Goal: Obtain resource: Download file/media

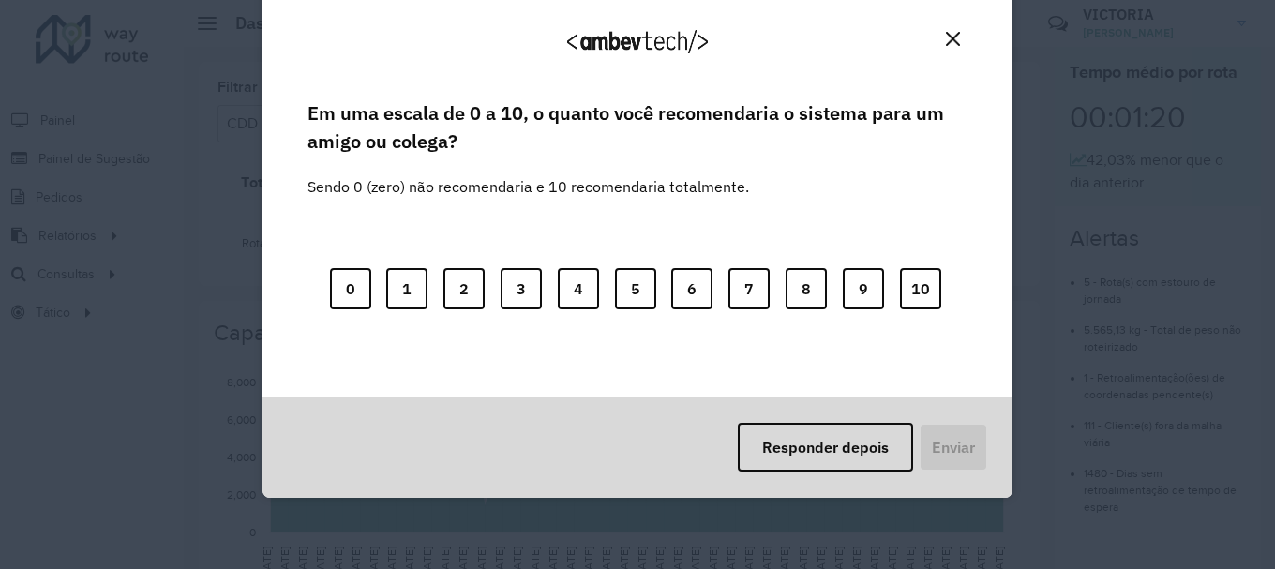
click at [946, 41] on img "Close" at bounding box center [953, 39] width 14 height 14
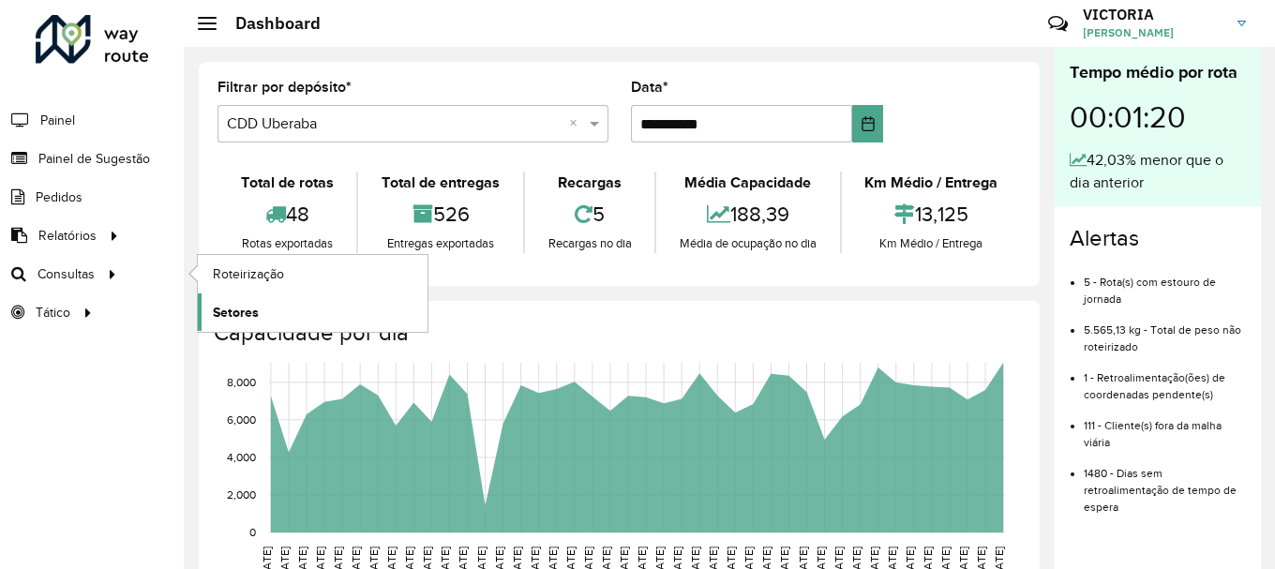
click at [232, 310] on span "Setores" at bounding box center [236, 313] width 46 height 20
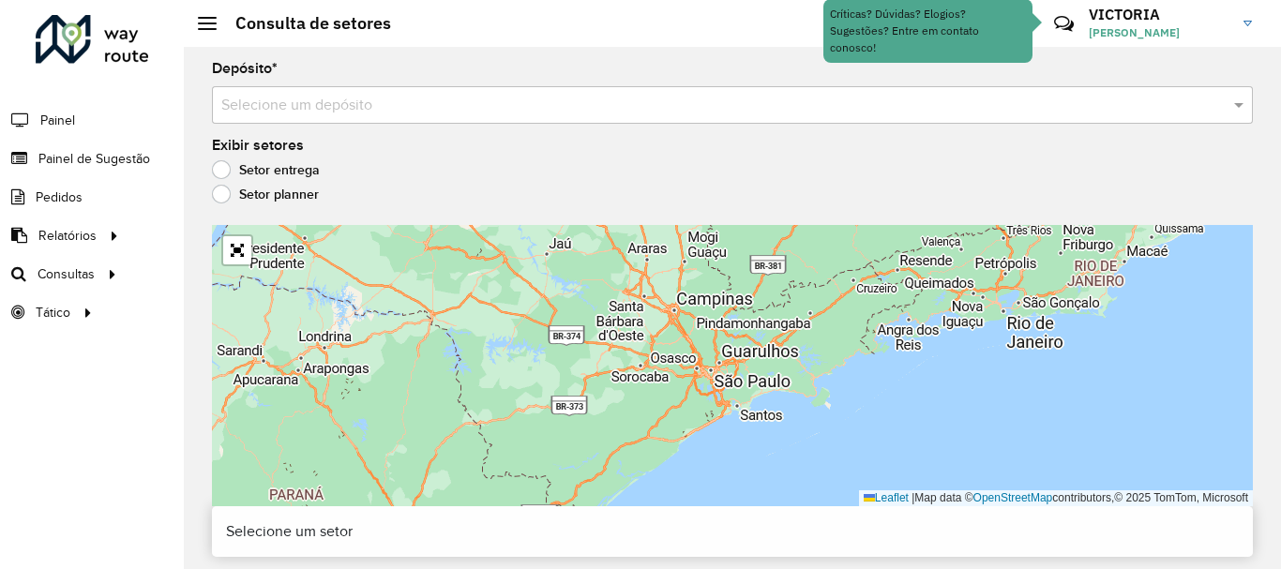
click at [1009, 78] on div "Depósito * Selecione um depósito" at bounding box center [732, 93] width 1041 height 62
click at [987, 115] on input "text" at bounding box center [713, 106] width 984 height 23
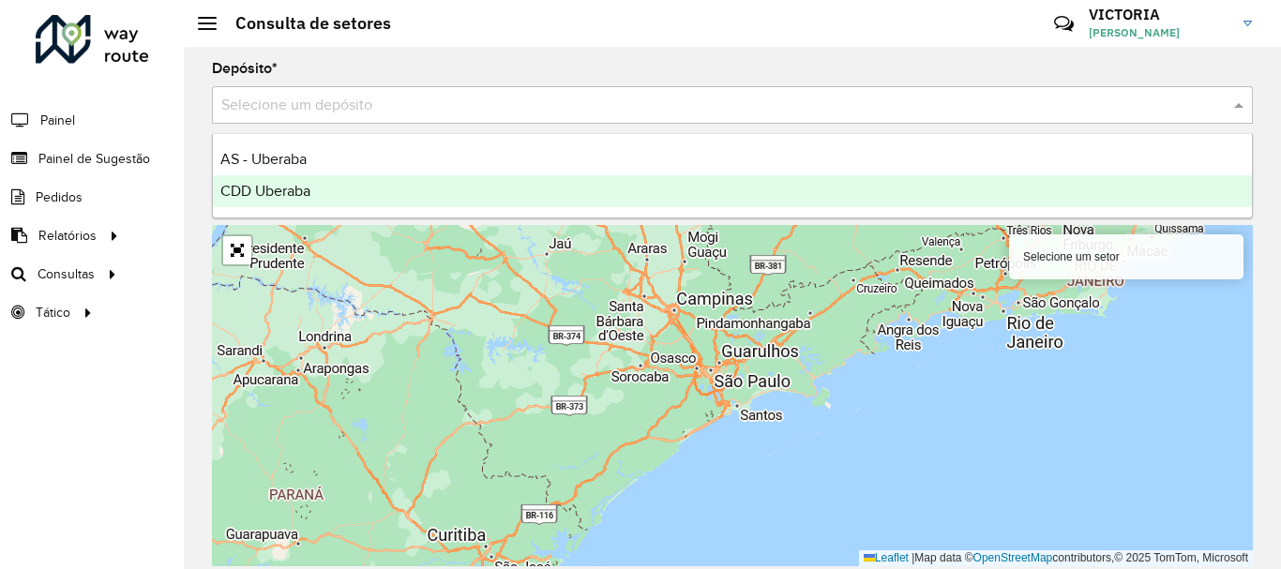
click at [566, 178] on div "CDD Uberaba" at bounding box center [732, 191] width 1039 height 32
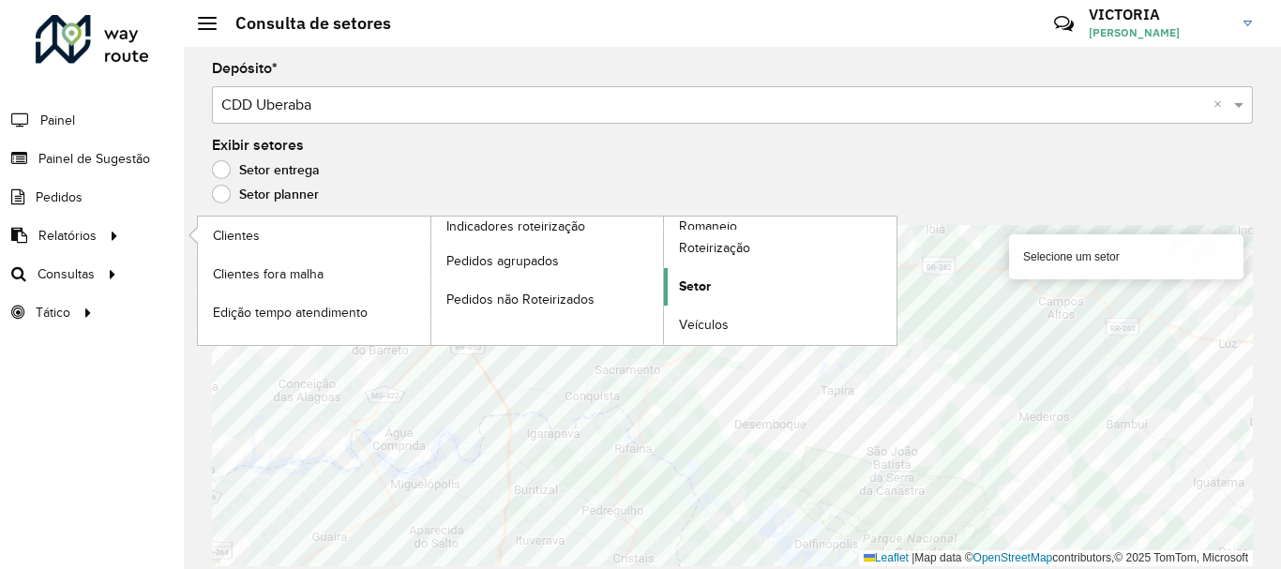
click at [736, 276] on link "Setor" at bounding box center [780, 287] width 233 height 38
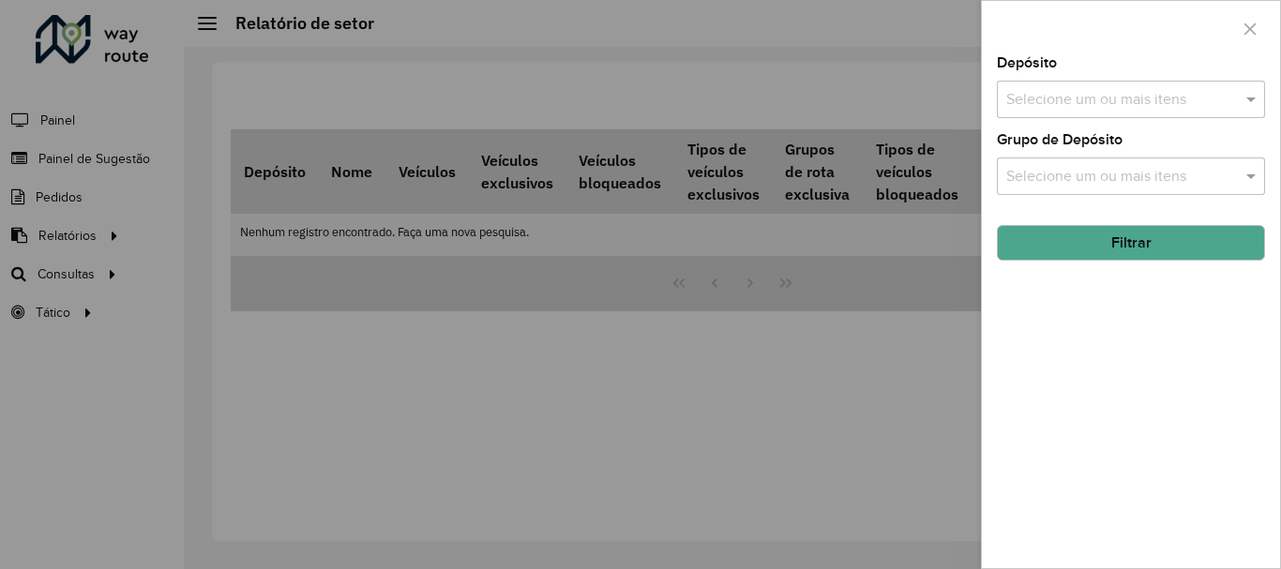
click at [1194, 111] on input "text" at bounding box center [1121, 100] width 240 height 23
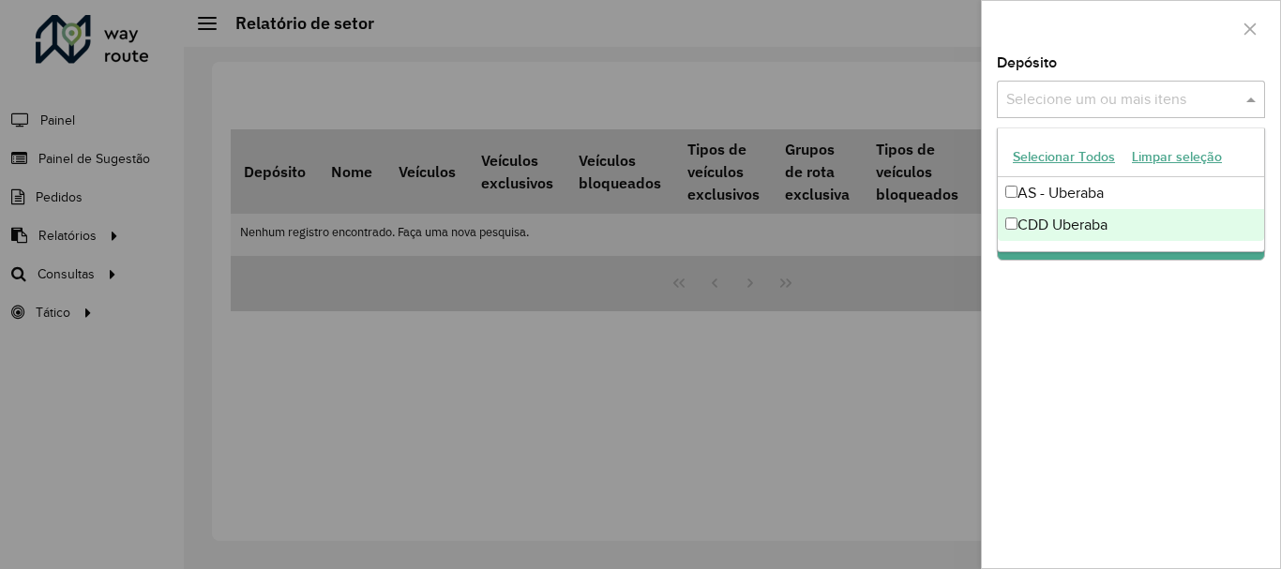
click at [1154, 238] on div "CDD Uberaba" at bounding box center [1131, 225] width 266 height 32
click at [1137, 342] on div "Depósito Selecione um ou mais itens CDD Uberaba × × Grupo de Depósito Selecione…" at bounding box center [1131, 312] width 298 height 512
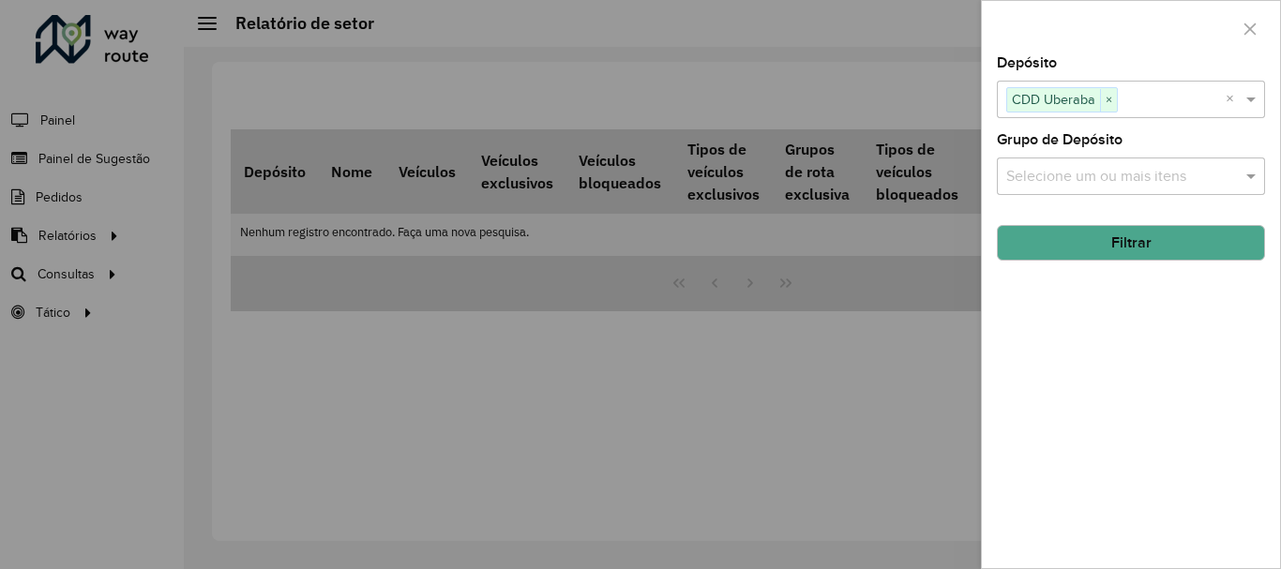
click at [1184, 180] on input "text" at bounding box center [1121, 177] width 240 height 23
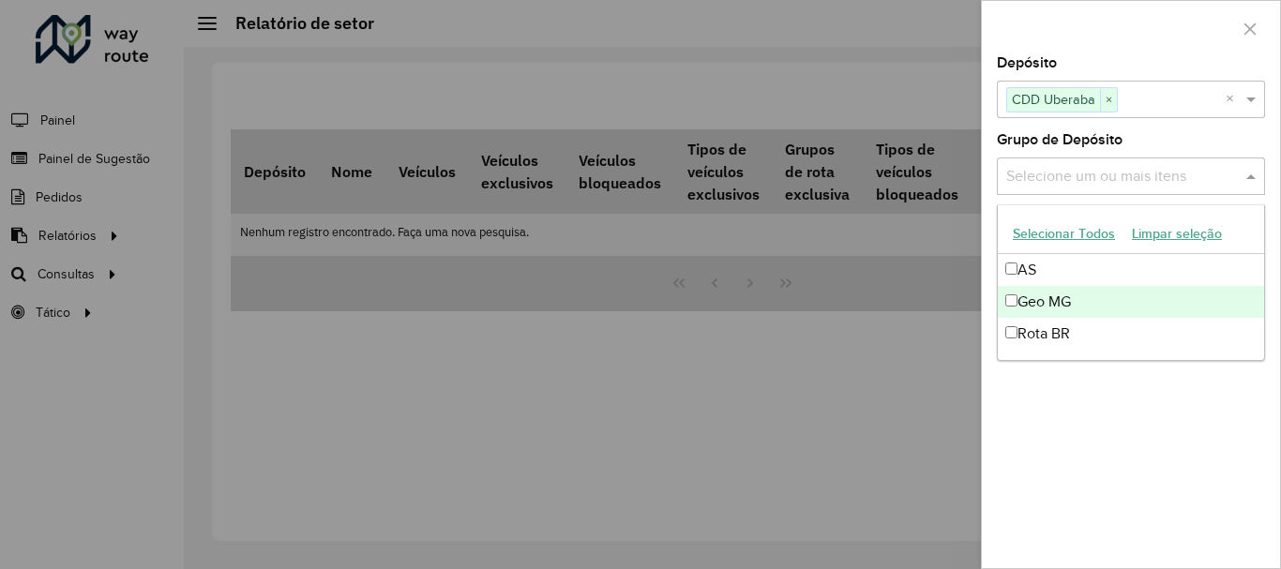
click at [1136, 298] on div "Geo MG" at bounding box center [1131, 302] width 266 height 32
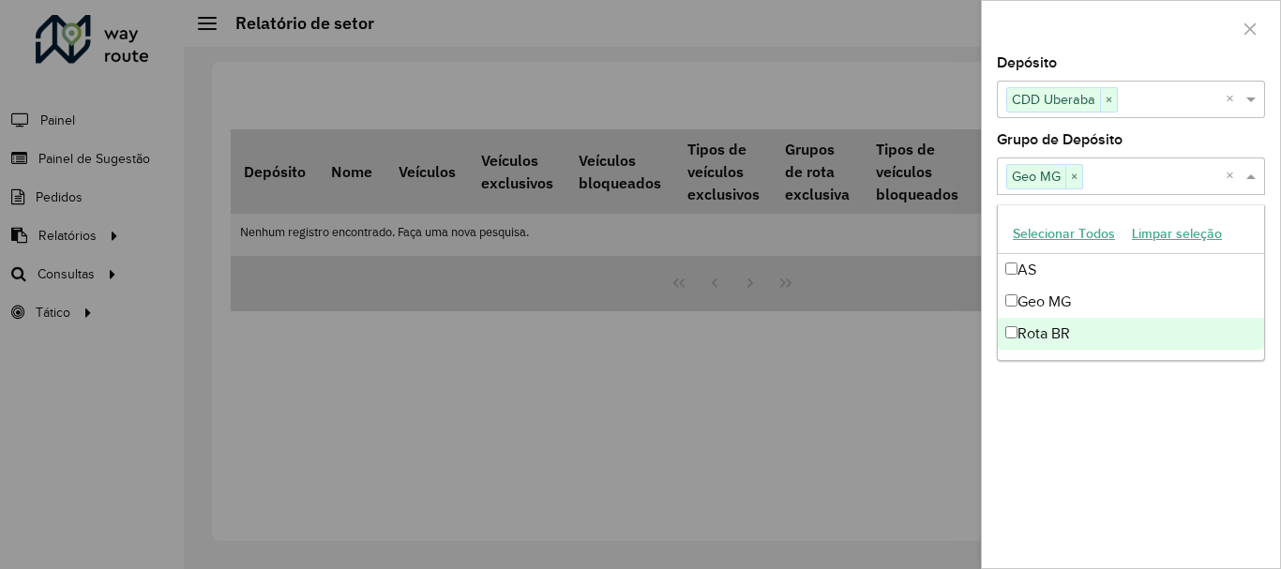
click at [1179, 447] on div "Depósito Selecione um ou mais itens CDD Uberaba × × Grupo de Depósito Selecione…" at bounding box center [1131, 312] width 298 height 512
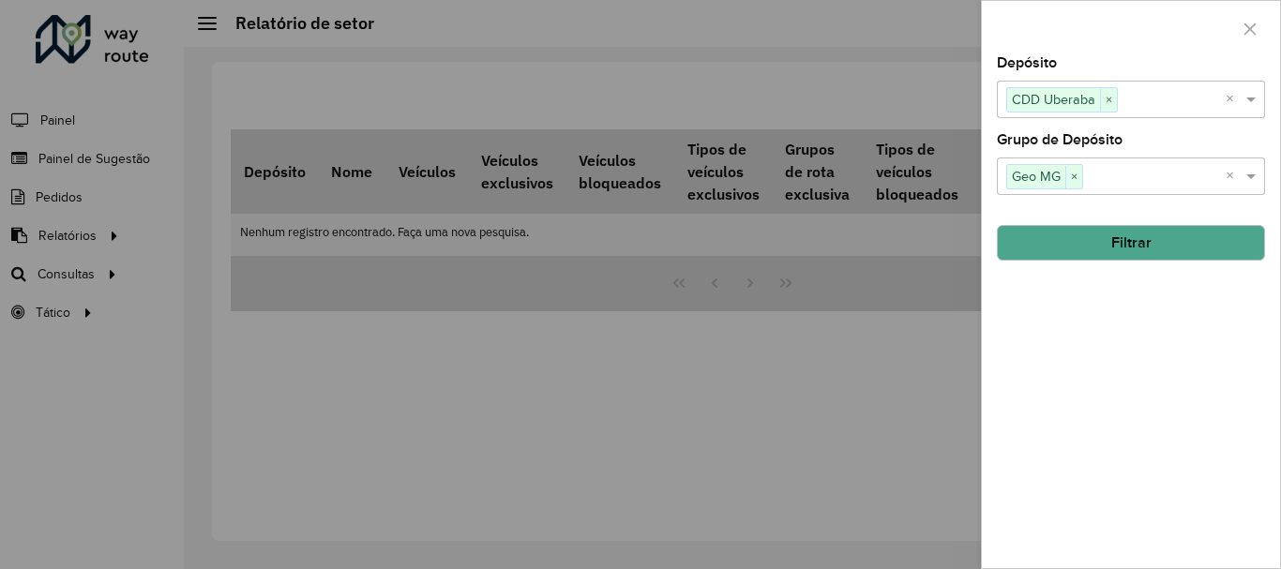
click at [1234, 233] on button "Filtrar" at bounding box center [1131, 243] width 268 height 36
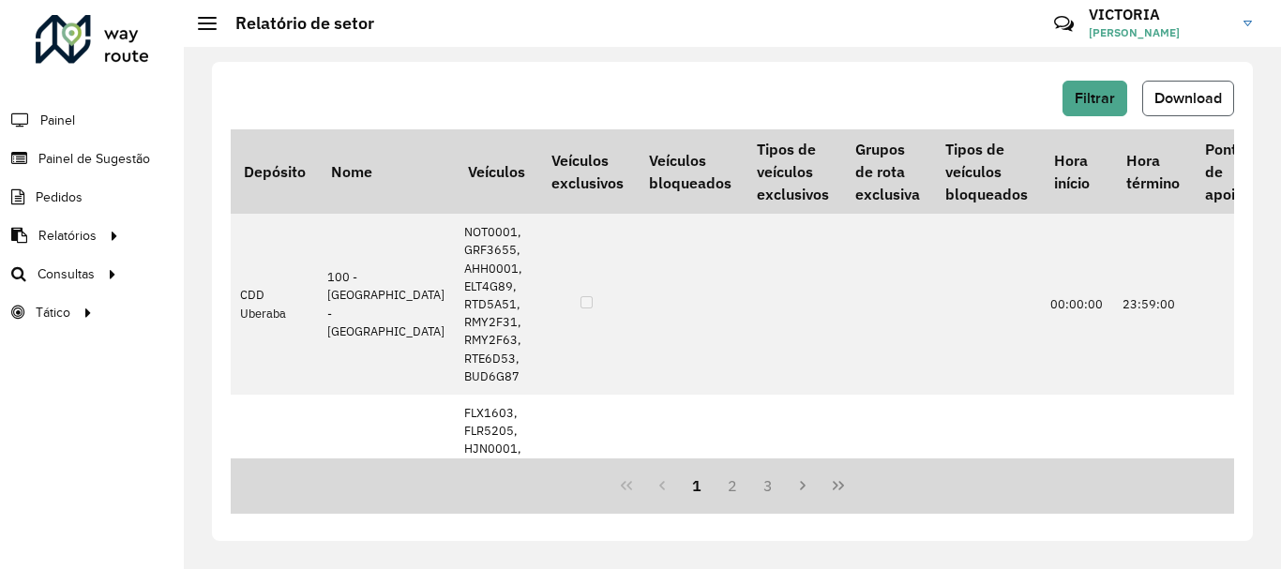
click at [1162, 94] on span "Download" at bounding box center [1188, 98] width 68 height 16
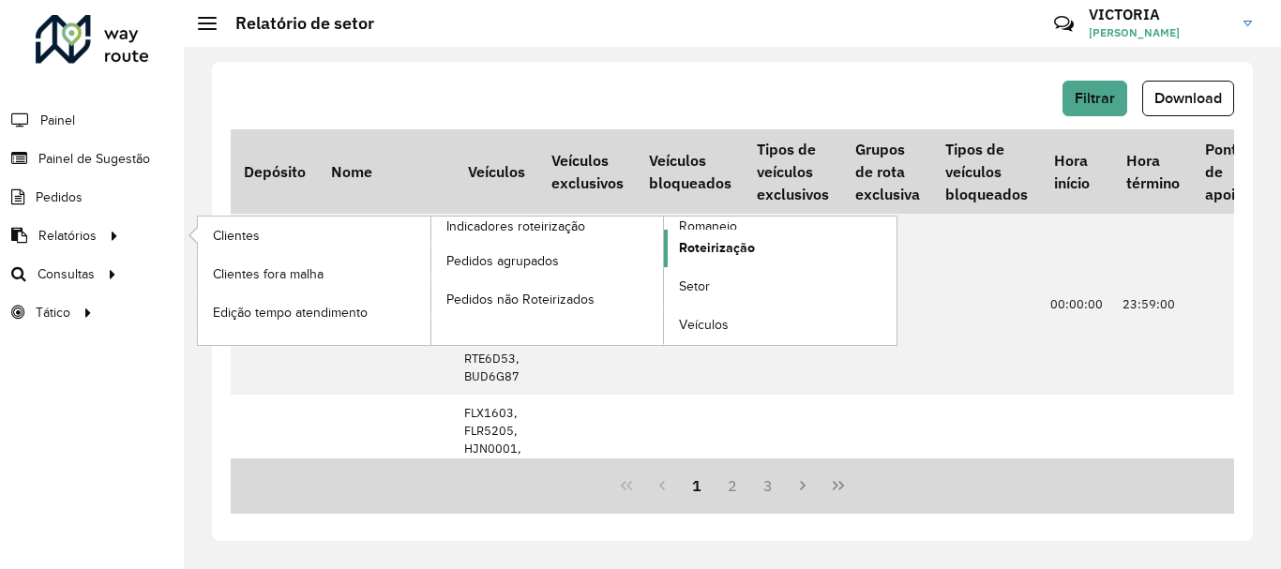
click at [774, 242] on link "Roteirização" at bounding box center [780, 249] width 233 height 38
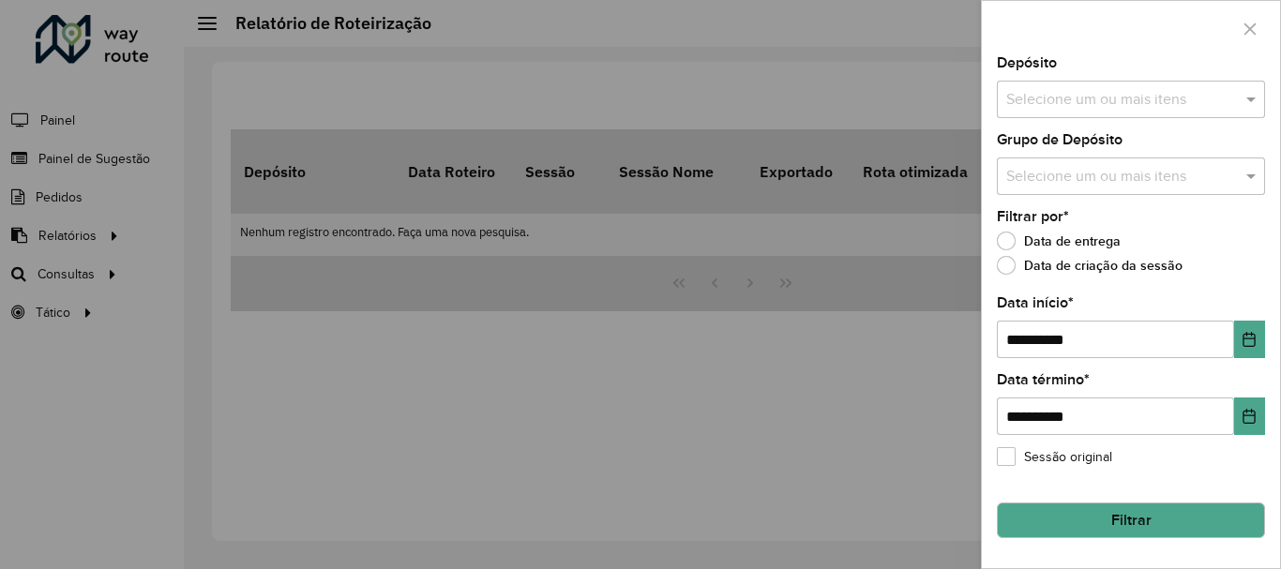
click at [1180, 96] on input "text" at bounding box center [1121, 100] width 240 height 23
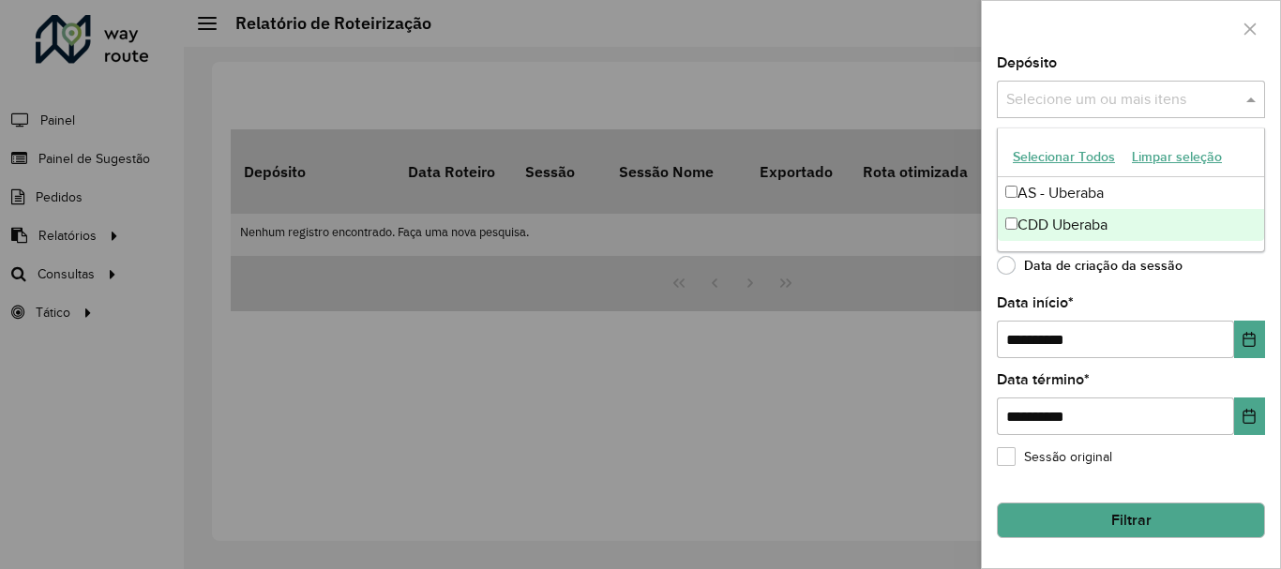
click at [1160, 218] on div "CDD Uberaba" at bounding box center [1131, 225] width 266 height 32
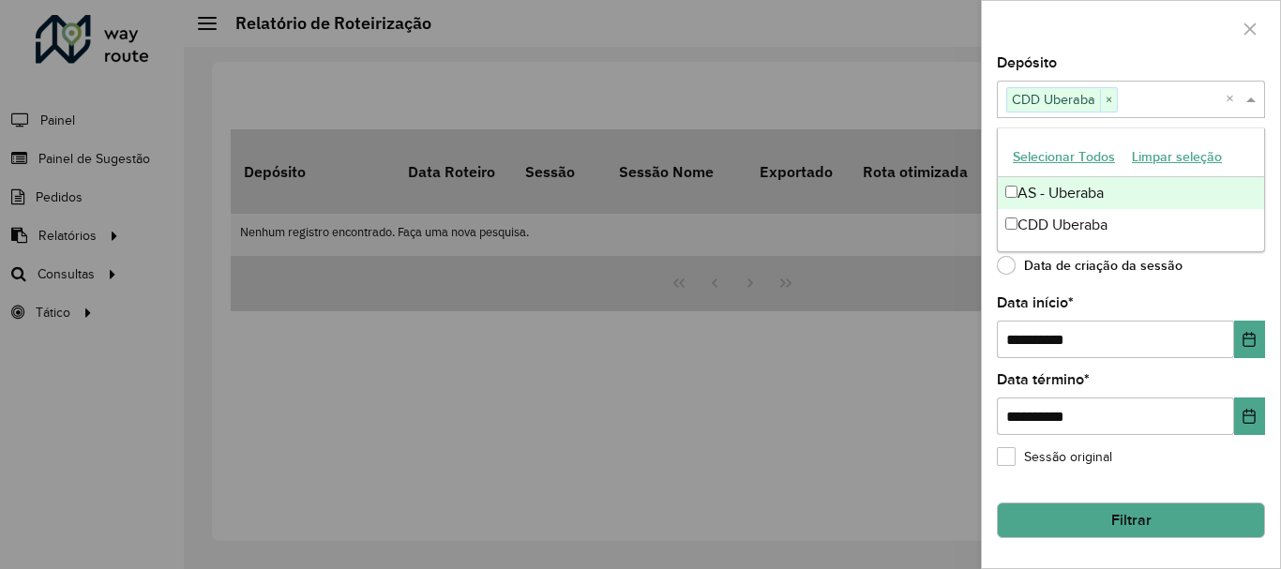
click at [1253, 291] on div "**********" at bounding box center [1131, 312] width 298 height 512
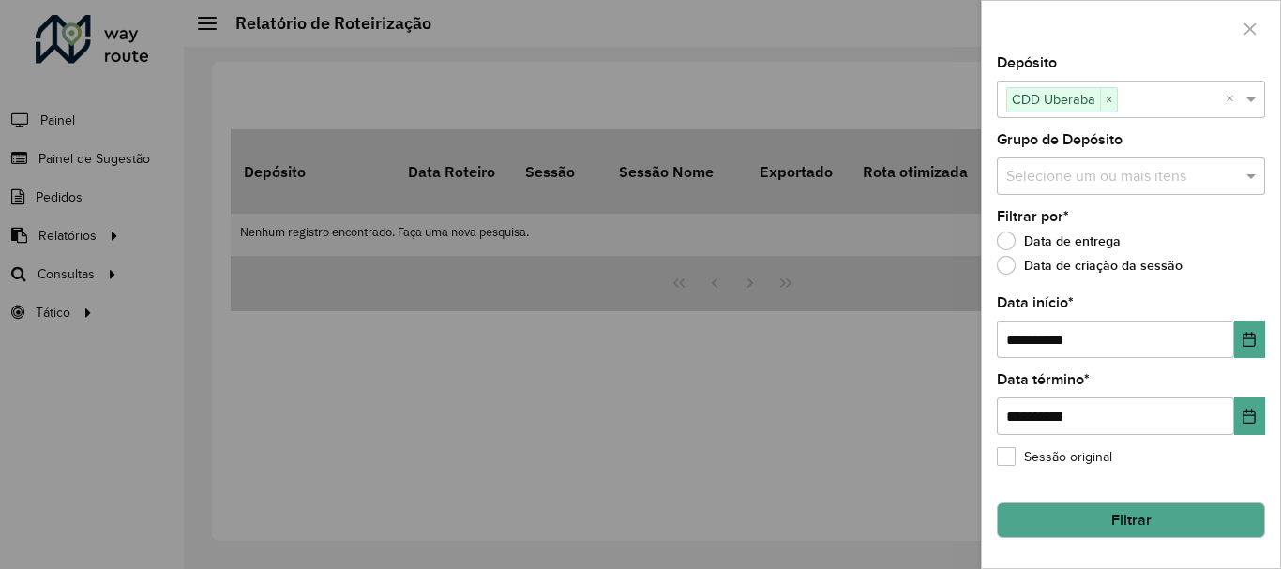
click at [1180, 179] on input "text" at bounding box center [1121, 177] width 240 height 23
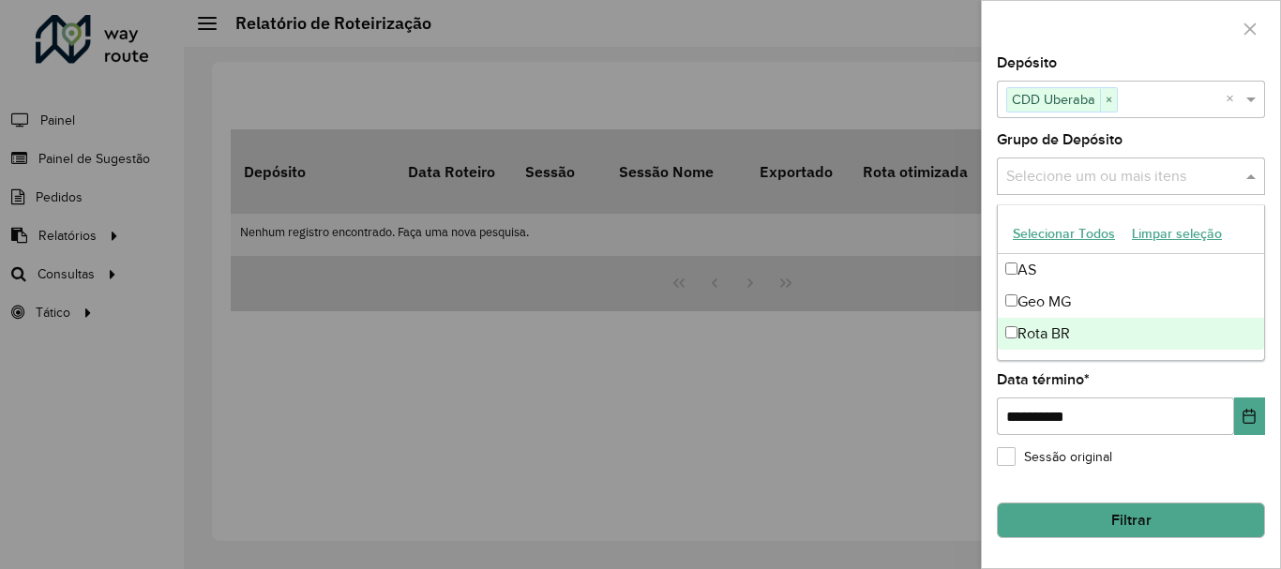
click at [1190, 469] on div "Sessão original" at bounding box center [1131, 461] width 268 height 23
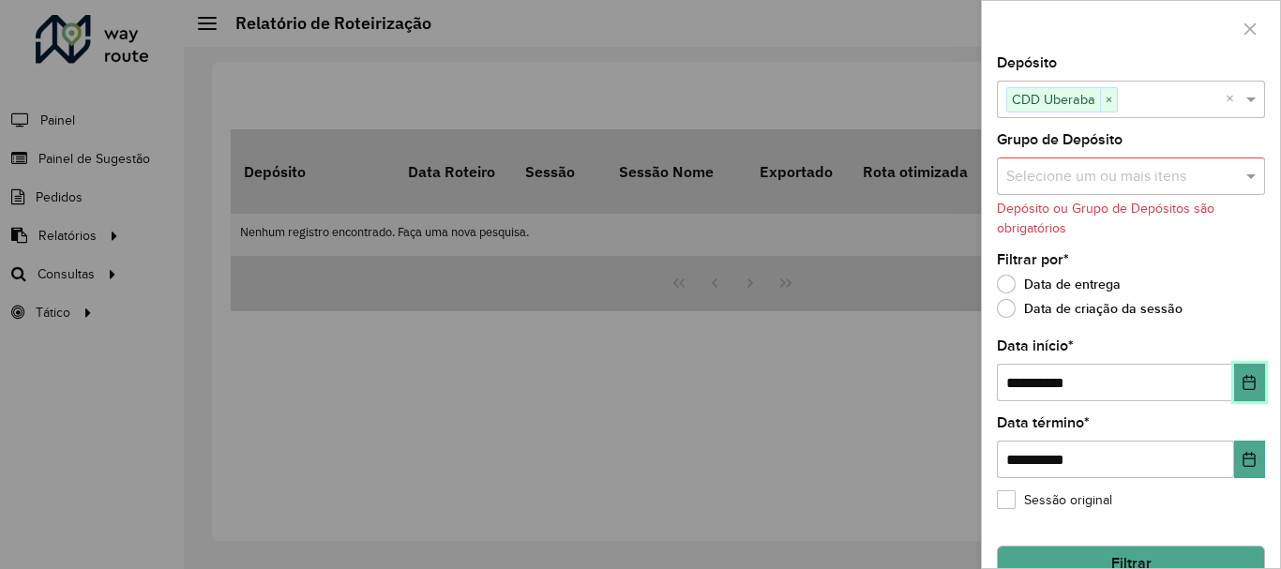
click at [1255, 381] on button "Choose Date" at bounding box center [1249, 383] width 31 height 38
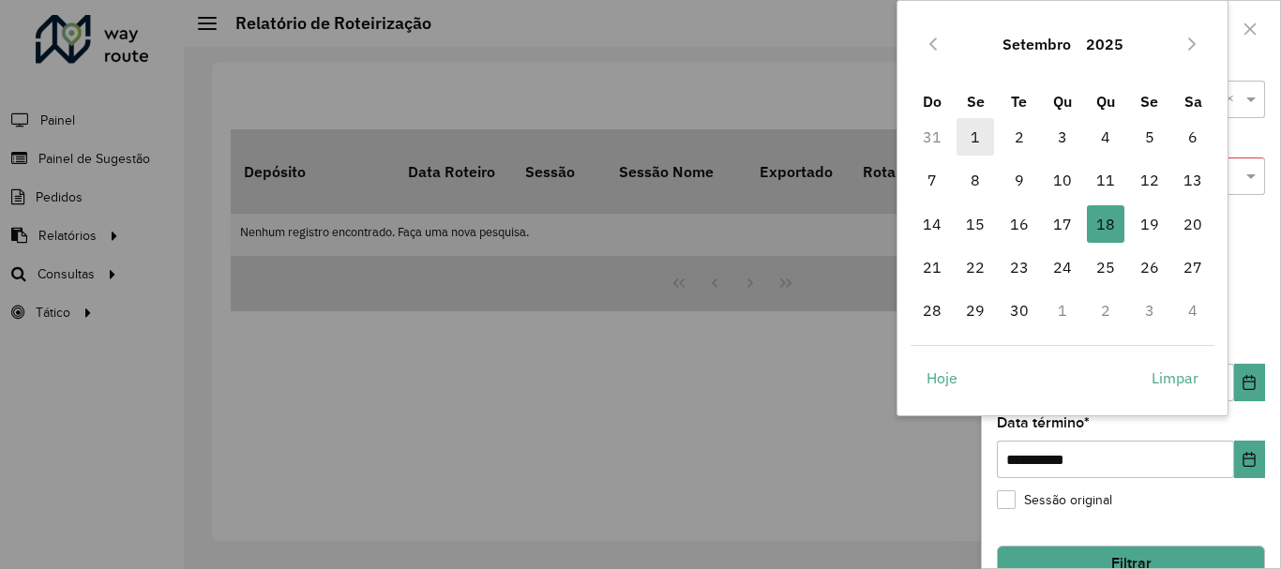
click at [970, 131] on span "1" at bounding box center [975, 137] width 38 height 38
type input "**********"
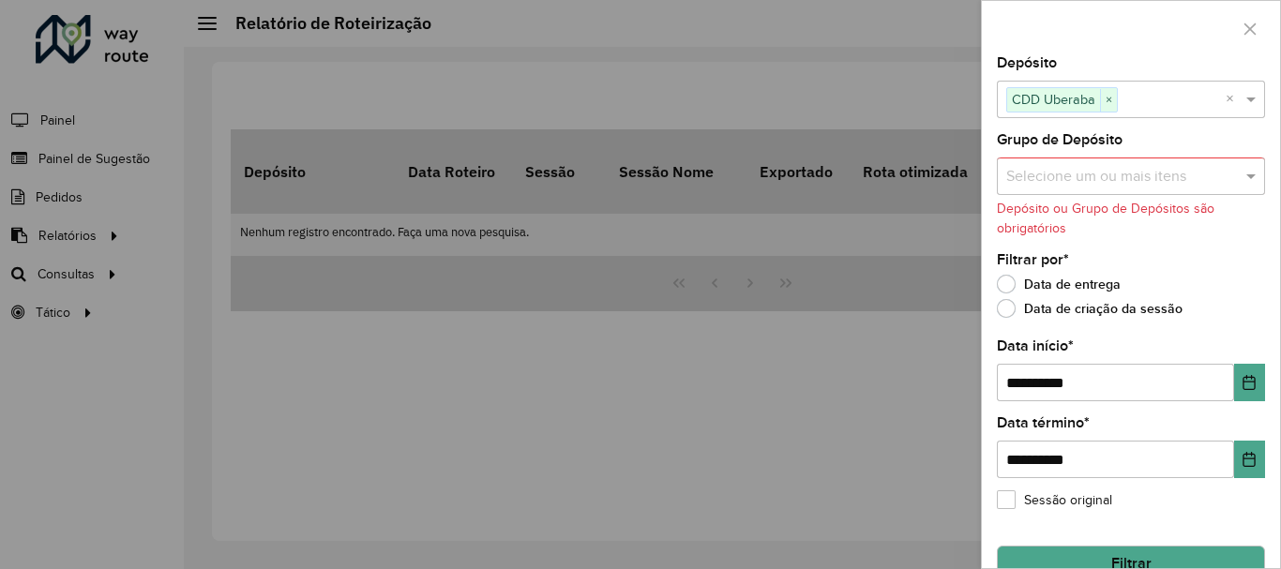
click at [1083, 554] on button "Filtrar" at bounding box center [1131, 564] width 268 height 36
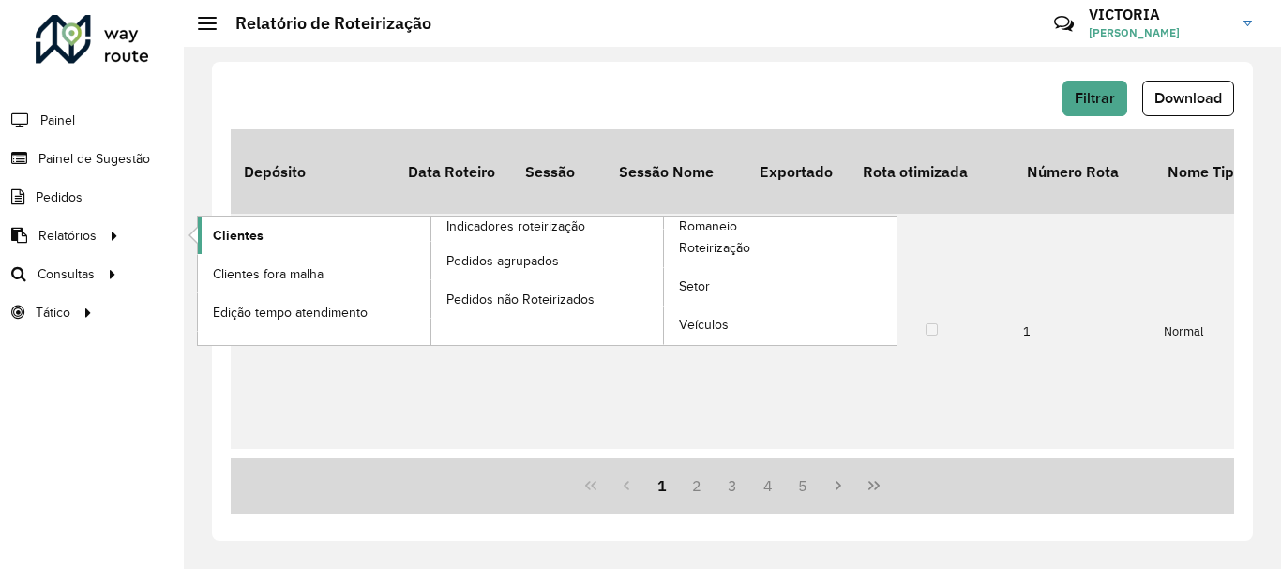
click at [270, 244] on link "Clientes" at bounding box center [314, 236] width 233 height 38
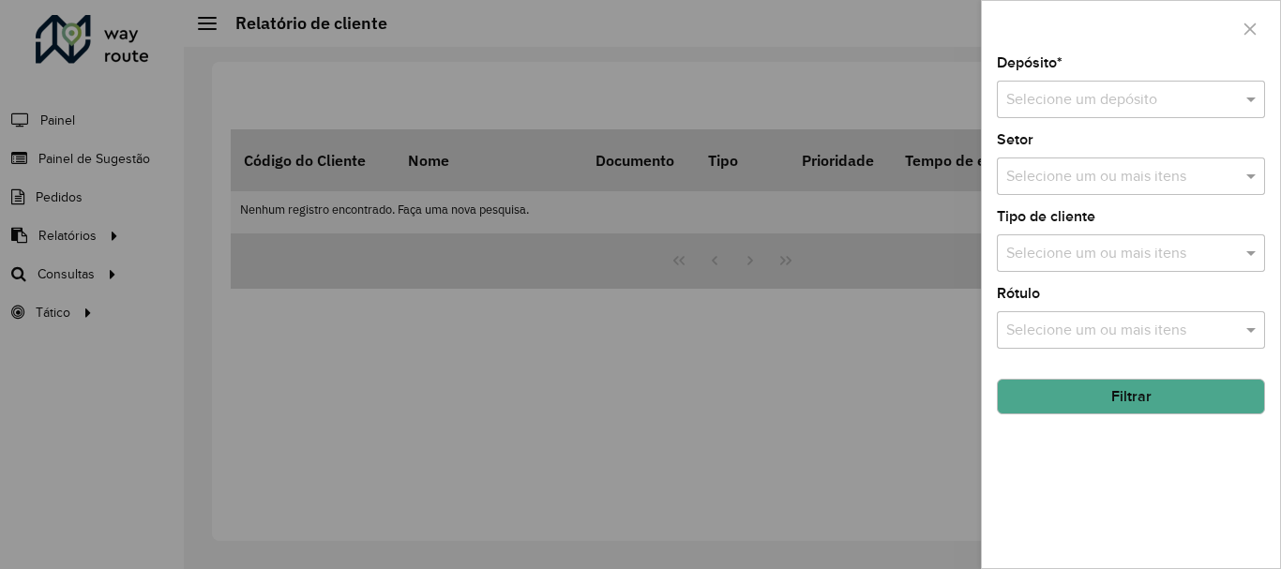
click at [1143, 119] on div "Depósito * Selecione um depósito Setor Selecione um ou mais itens Tipo de clien…" at bounding box center [1131, 312] width 298 height 512
click at [1143, 115] on div "Selecione um depósito" at bounding box center [1131, 100] width 268 height 38
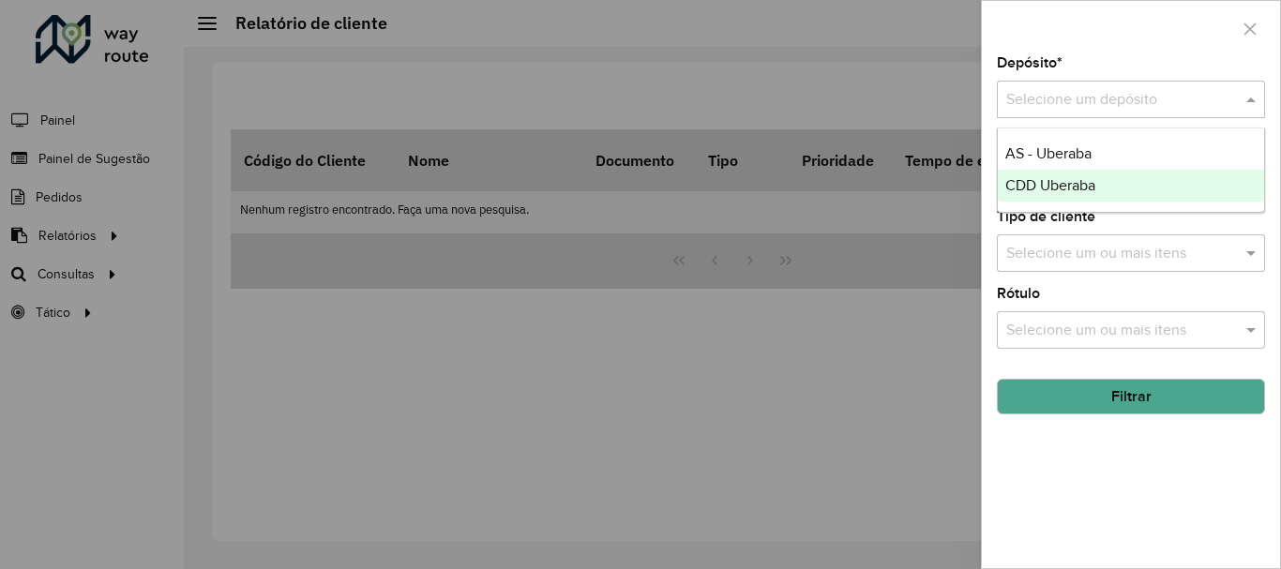
click at [1129, 180] on div "CDD Uberaba" at bounding box center [1131, 186] width 266 height 32
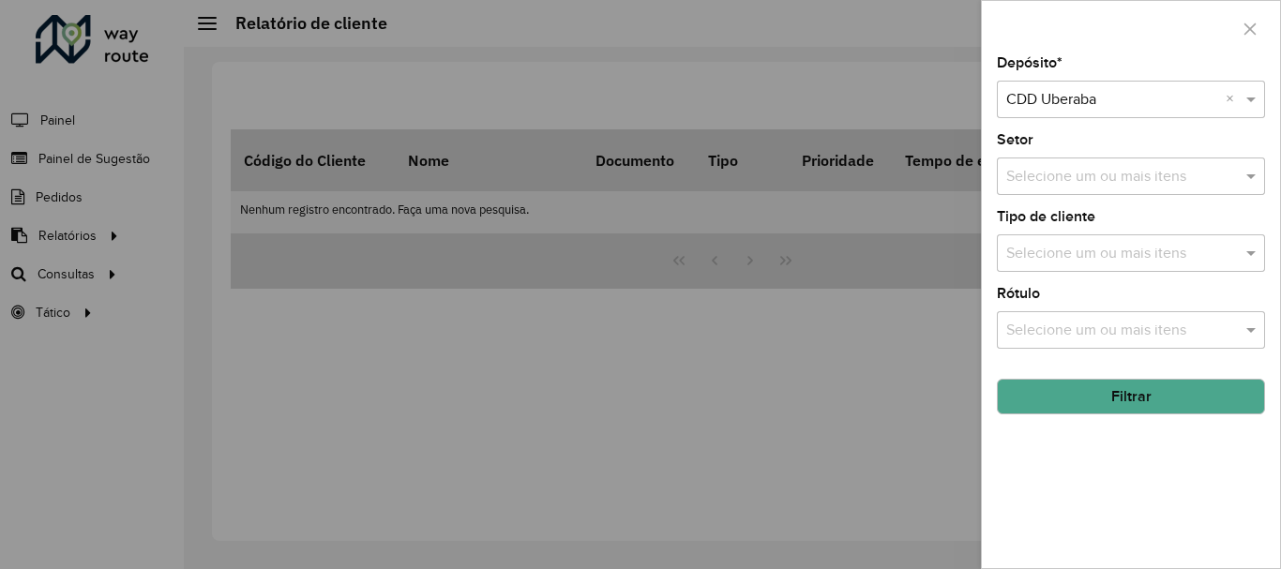
click at [1140, 409] on button "Filtrar" at bounding box center [1131, 397] width 268 height 36
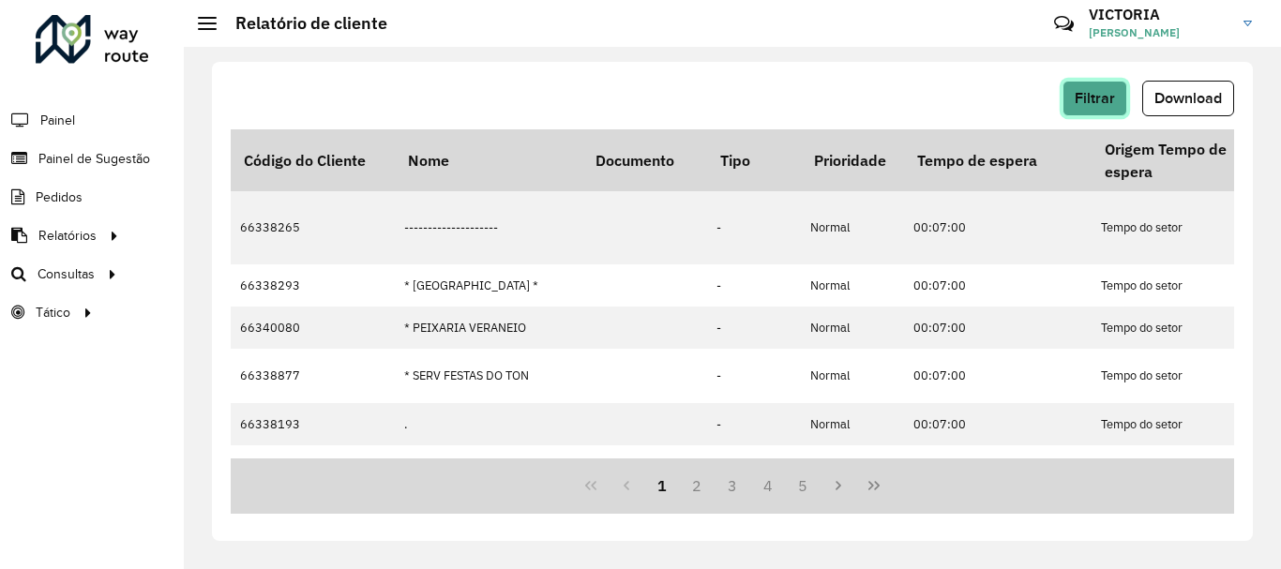
click at [1102, 98] on span "Filtrar" at bounding box center [1094, 98] width 40 height 16
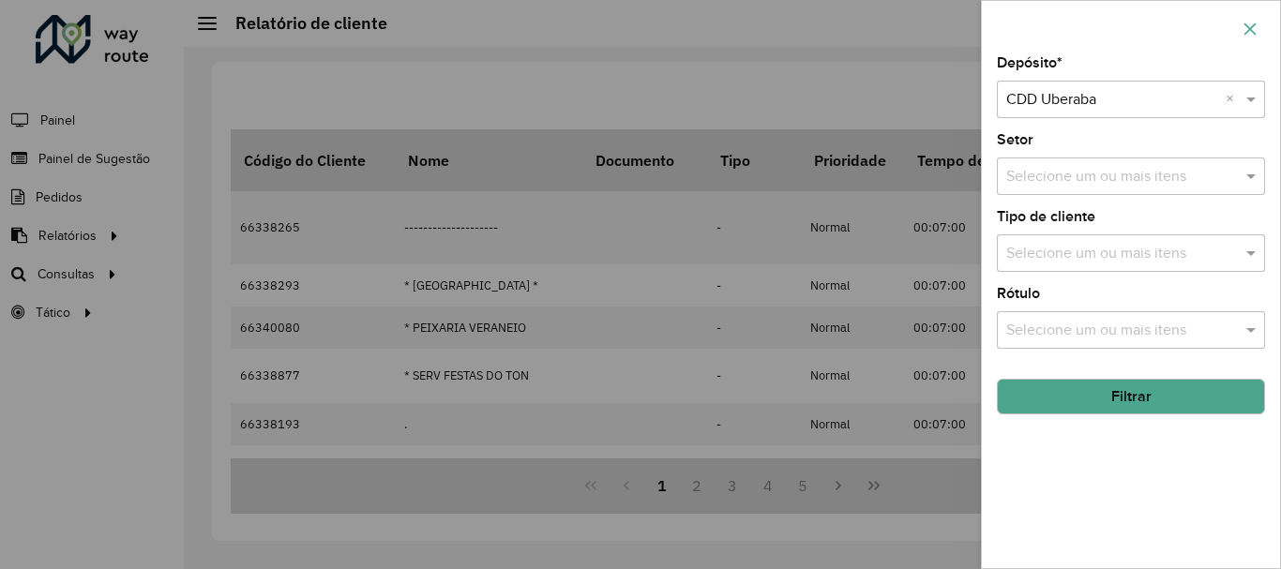
click at [1258, 23] on button "button" at bounding box center [1250, 29] width 30 height 30
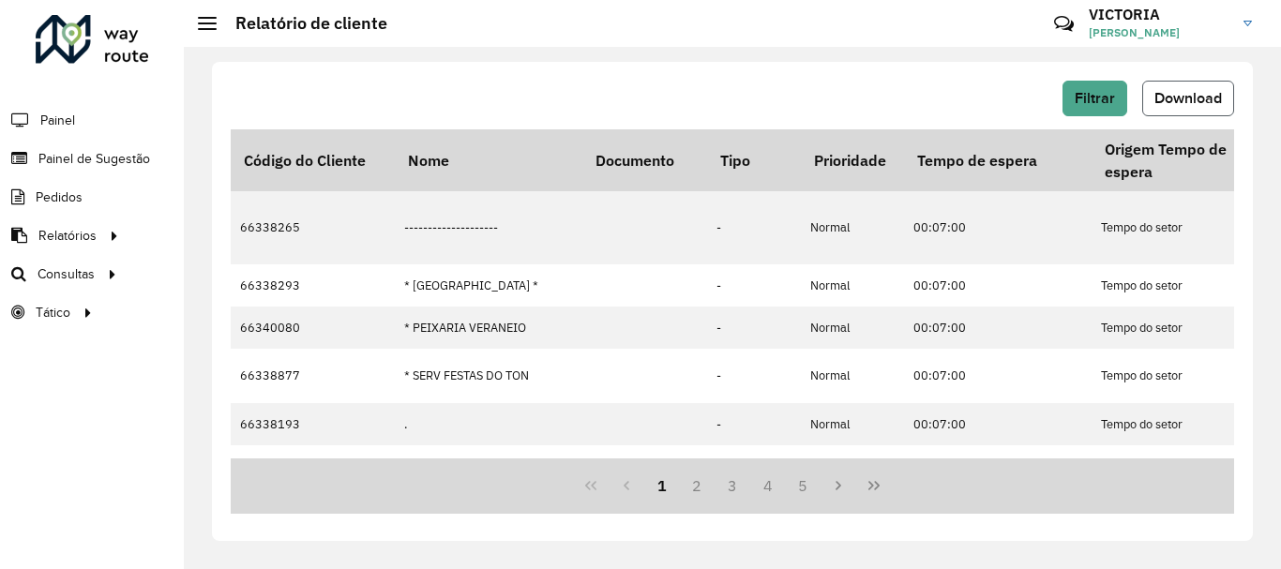
click at [1161, 104] on span "Download" at bounding box center [1188, 98] width 68 height 16
